Goal: Task Accomplishment & Management: Use online tool/utility

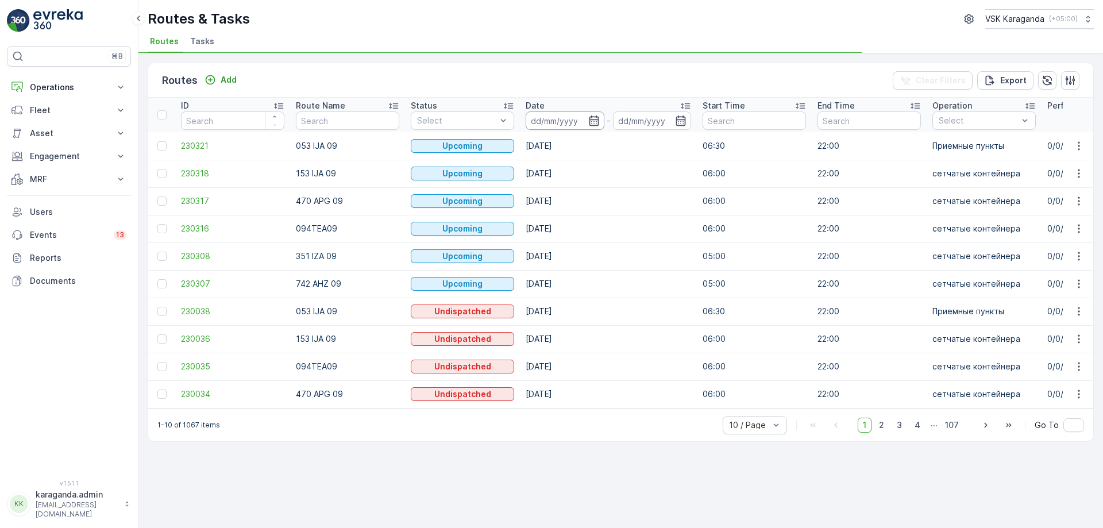
click at [588, 126] on input at bounding box center [565, 120] width 79 height 18
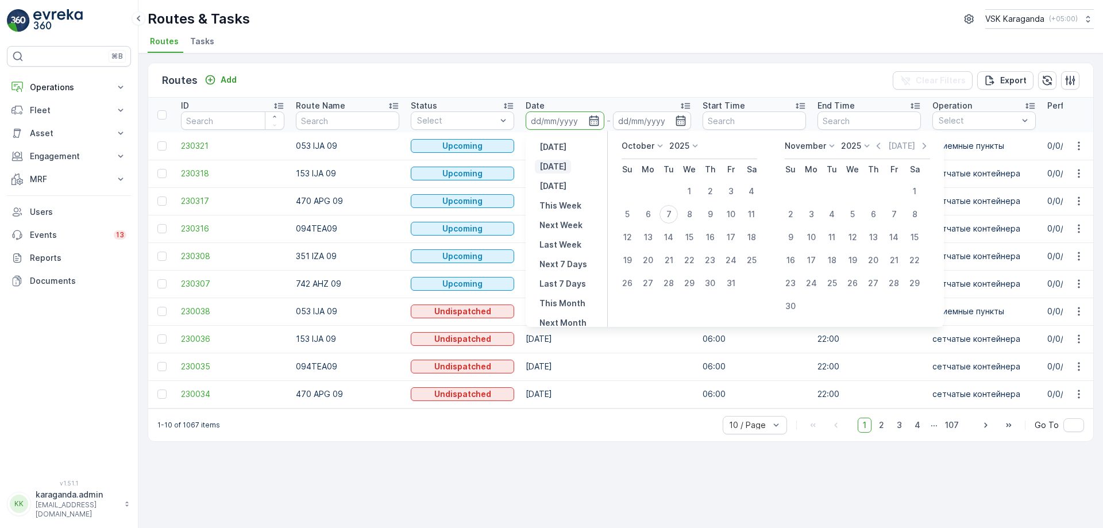
click at [561, 163] on p "[DATE]" at bounding box center [552, 166] width 27 height 11
type input "[DATE]"
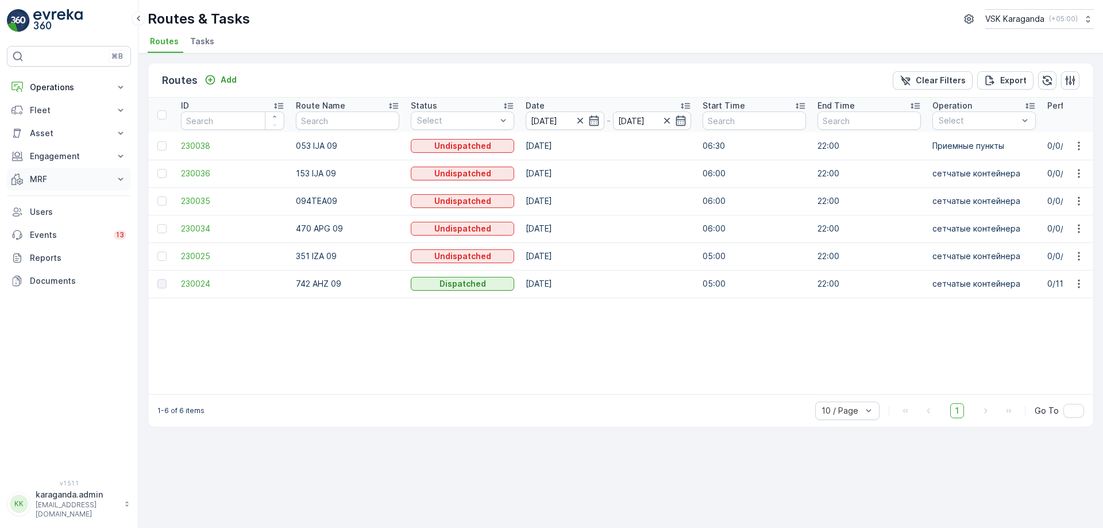
click at [50, 181] on p "MRF" at bounding box center [69, 178] width 78 height 11
click at [53, 204] on p "Входящий & Исходящий" at bounding box center [77, 198] width 96 height 11
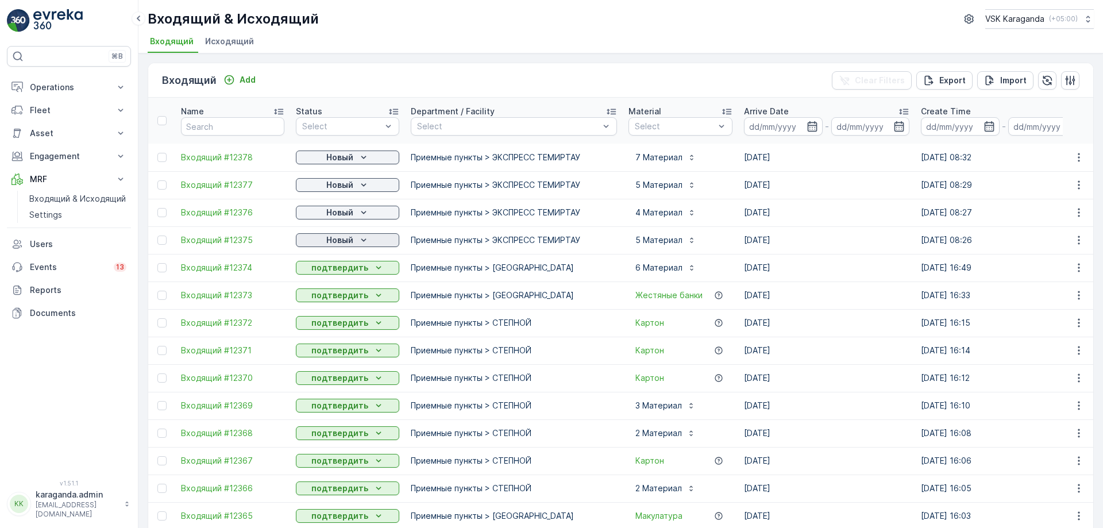
click at [332, 241] on p "Новый" at bounding box center [339, 239] width 27 height 11
click at [329, 268] on span "подтвердить" at bounding box center [329, 273] width 53 height 11
click at [333, 213] on p "Новый" at bounding box center [339, 212] width 27 height 11
click at [330, 242] on span "подтвердить" at bounding box center [329, 245] width 53 height 11
click at [339, 183] on p "Новый" at bounding box center [339, 184] width 27 height 11
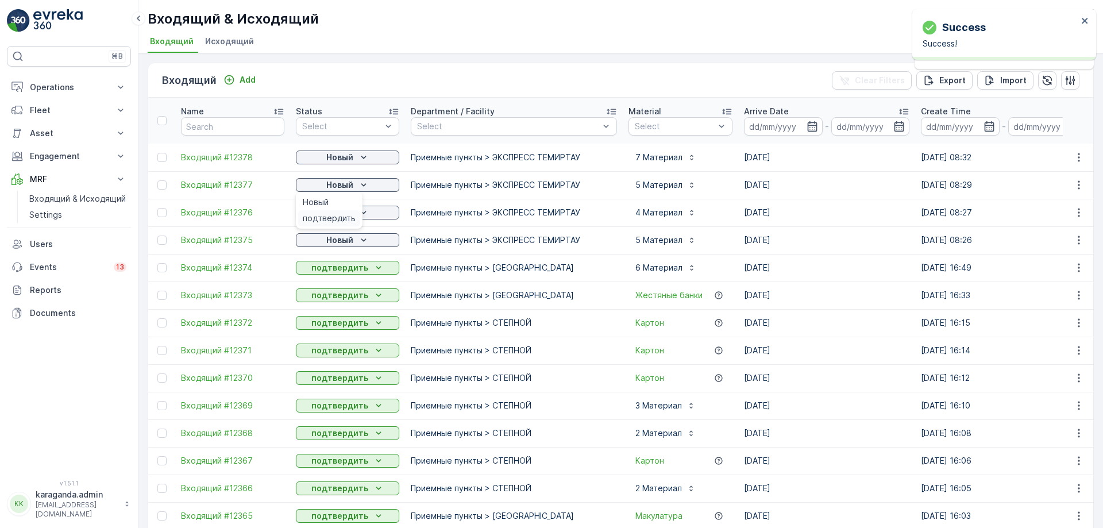
click at [336, 215] on span "подтвердить" at bounding box center [329, 218] width 53 height 11
click at [337, 185] on span "подтвердить" at bounding box center [329, 190] width 53 height 11
click at [345, 154] on p "Новый" at bounding box center [339, 157] width 27 height 11
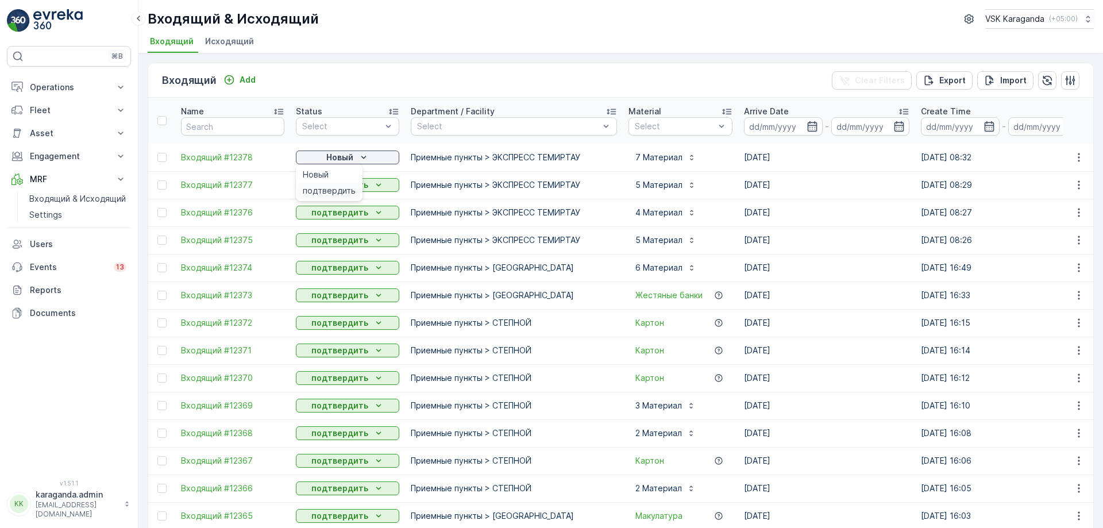
click at [336, 185] on span "подтвердить" at bounding box center [329, 190] width 53 height 11
